Goal: Obtain resource: Obtain resource

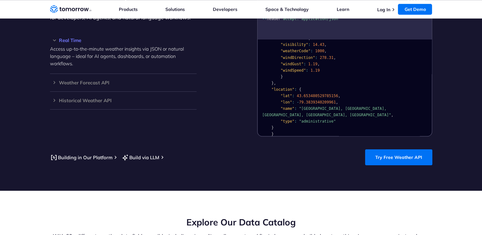
scroll to position [600, 0]
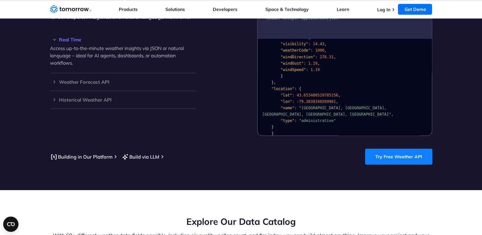
click at [391, 149] on link "Try Free Weather API" at bounding box center [398, 157] width 67 height 16
